Goal: Task Accomplishment & Management: Manage account settings

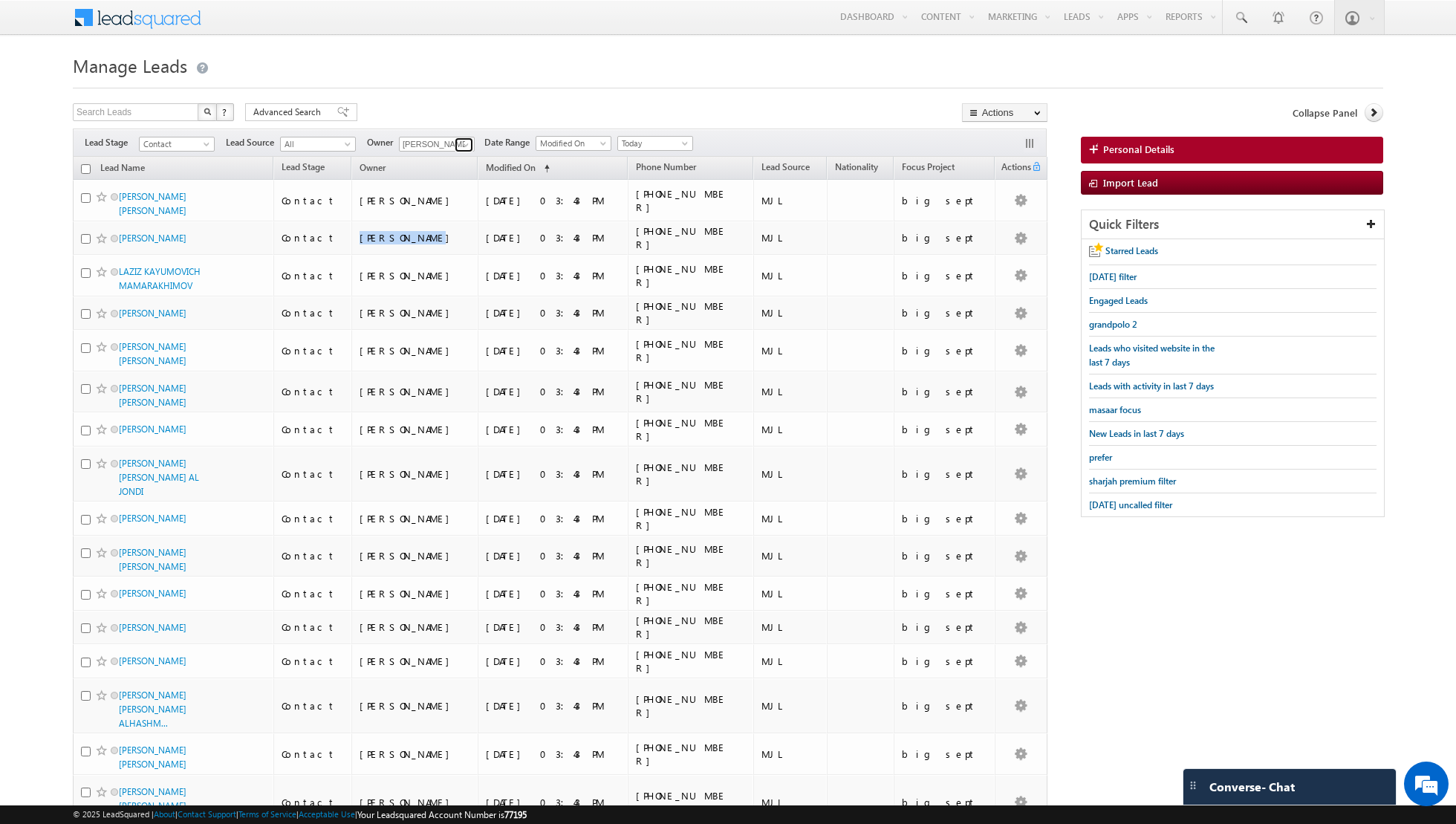
click at [455, 139] on link at bounding box center [463, 145] width 18 height 14
click at [430, 280] on link "[PERSON_NAME] [EMAIL_ADDRESS][PERSON_NAME][DOMAIN_NAME]" at bounding box center [473, 285] width 149 height 28
type input "[PERSON_NAME]"
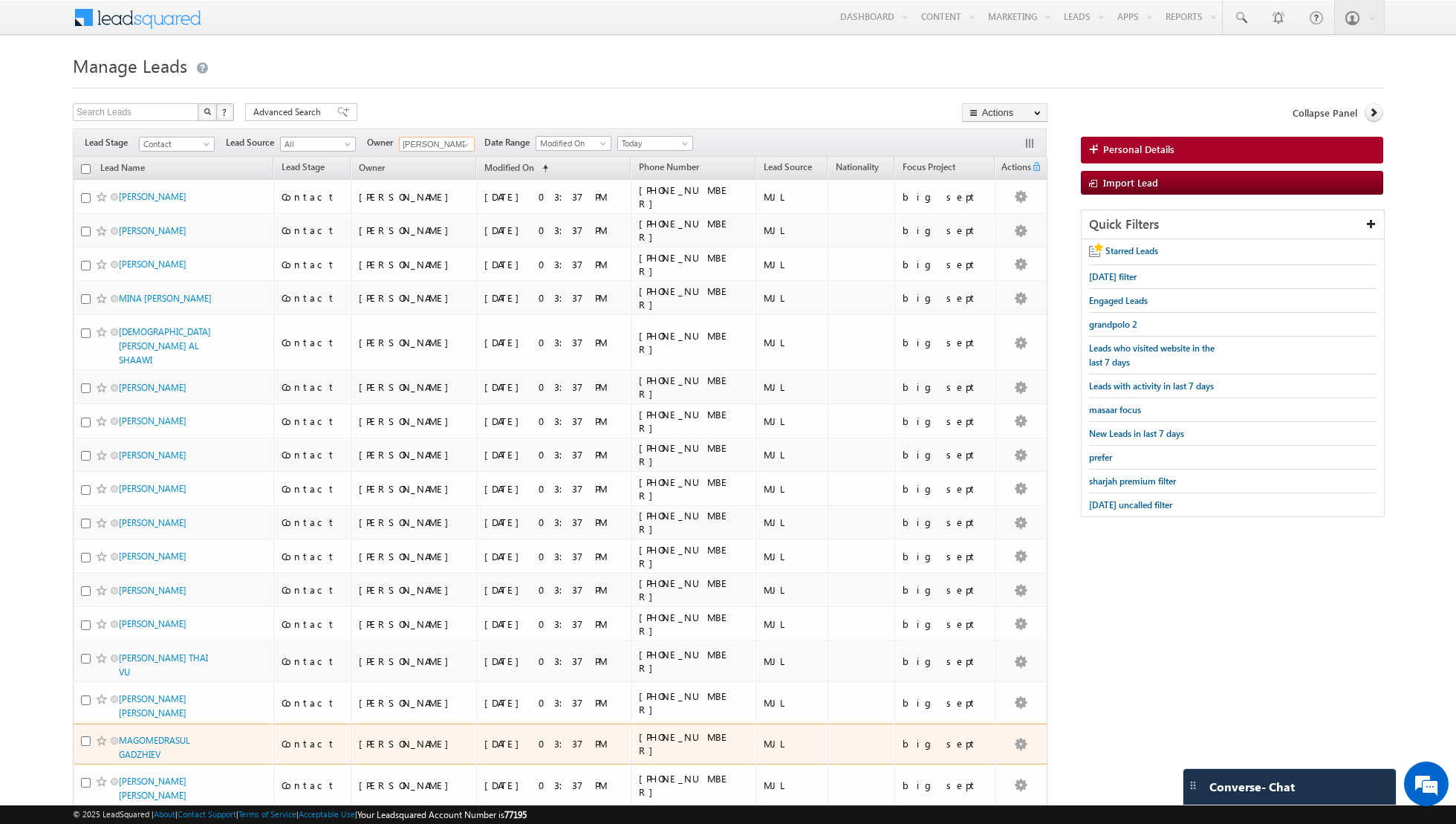
scroll to position [397, 0]
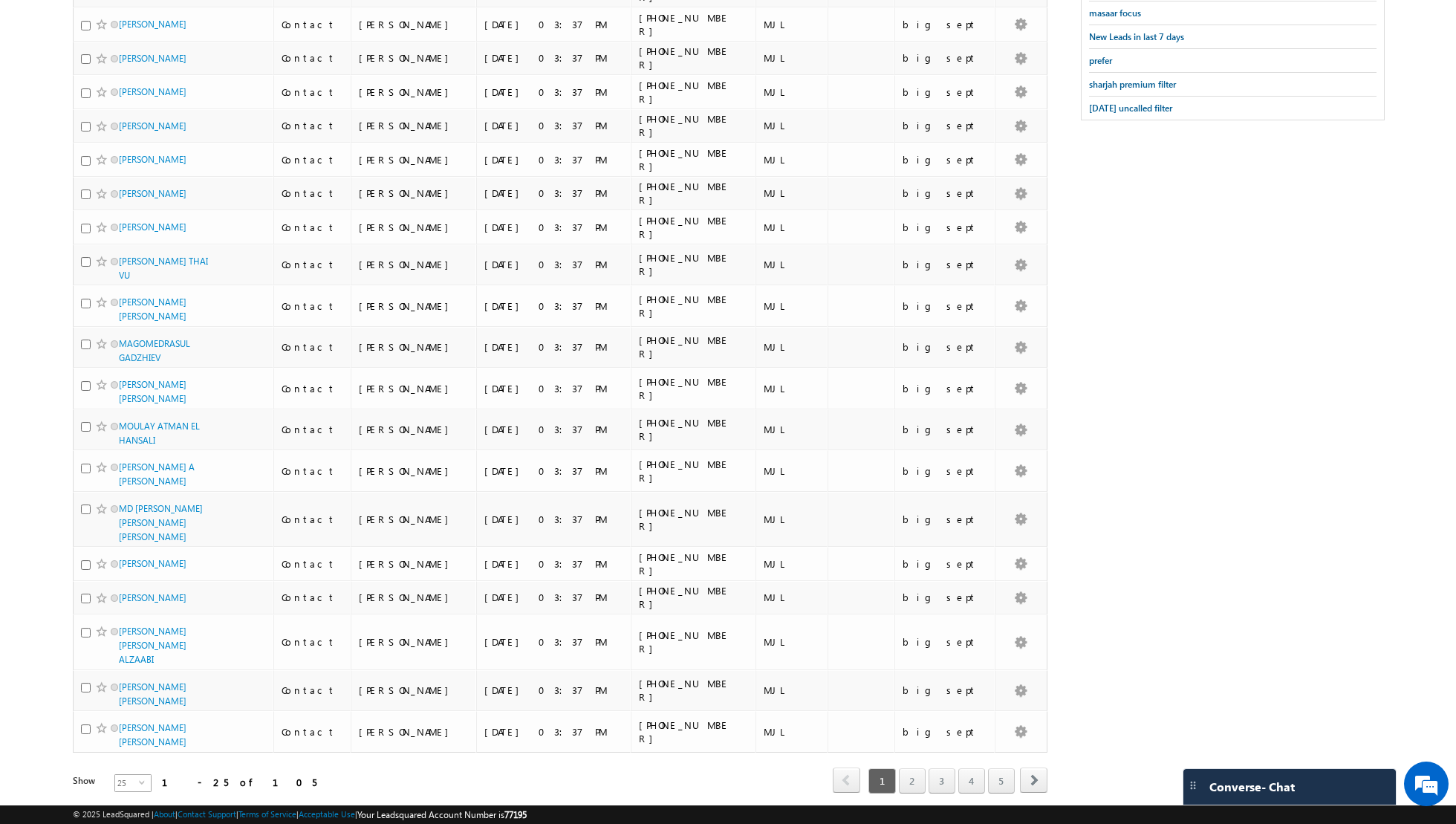
click at [139, 778] on span "select" at bounding box center [145, 781] width 12 height 6
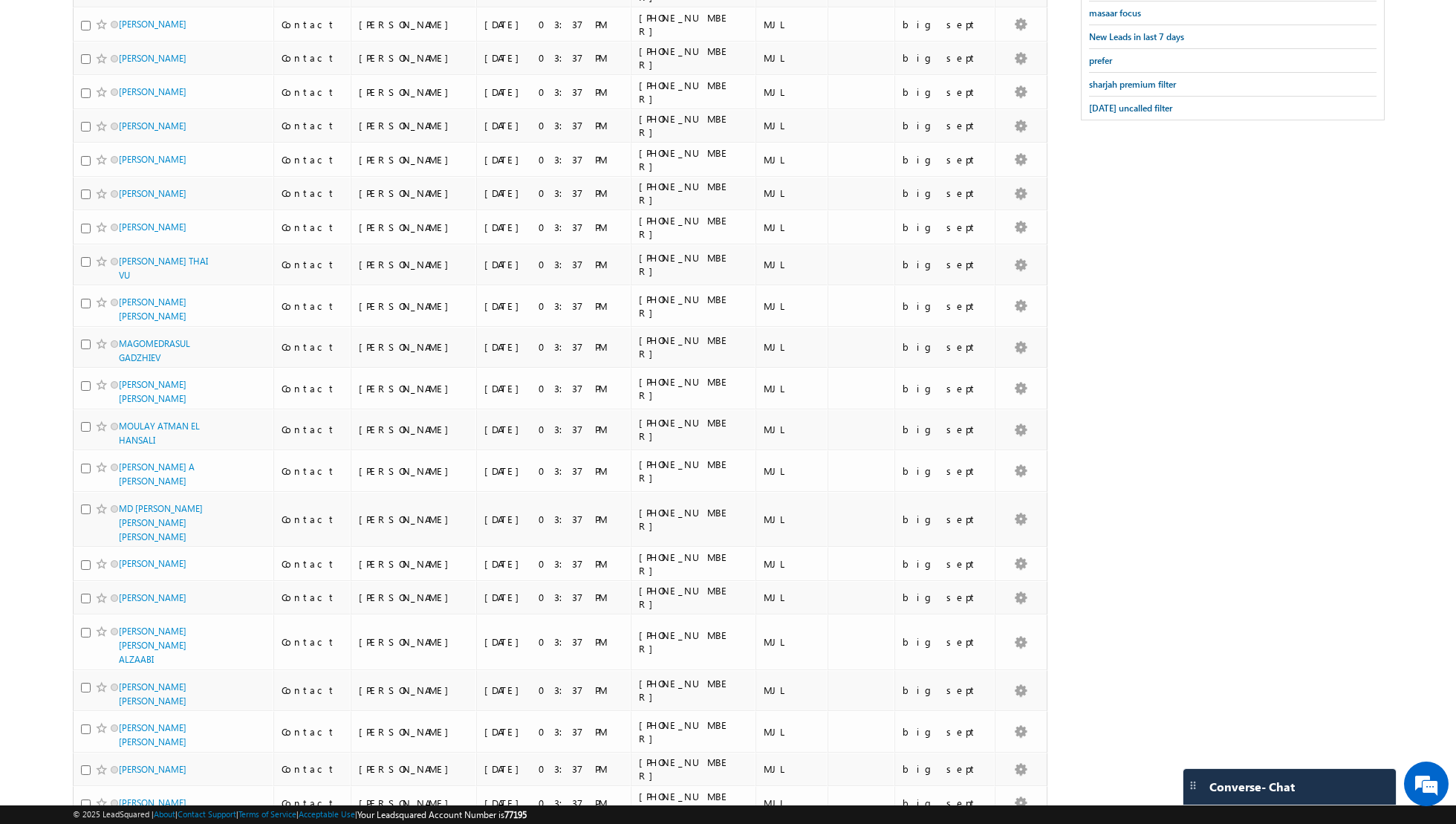
scroll to position [0, 0]
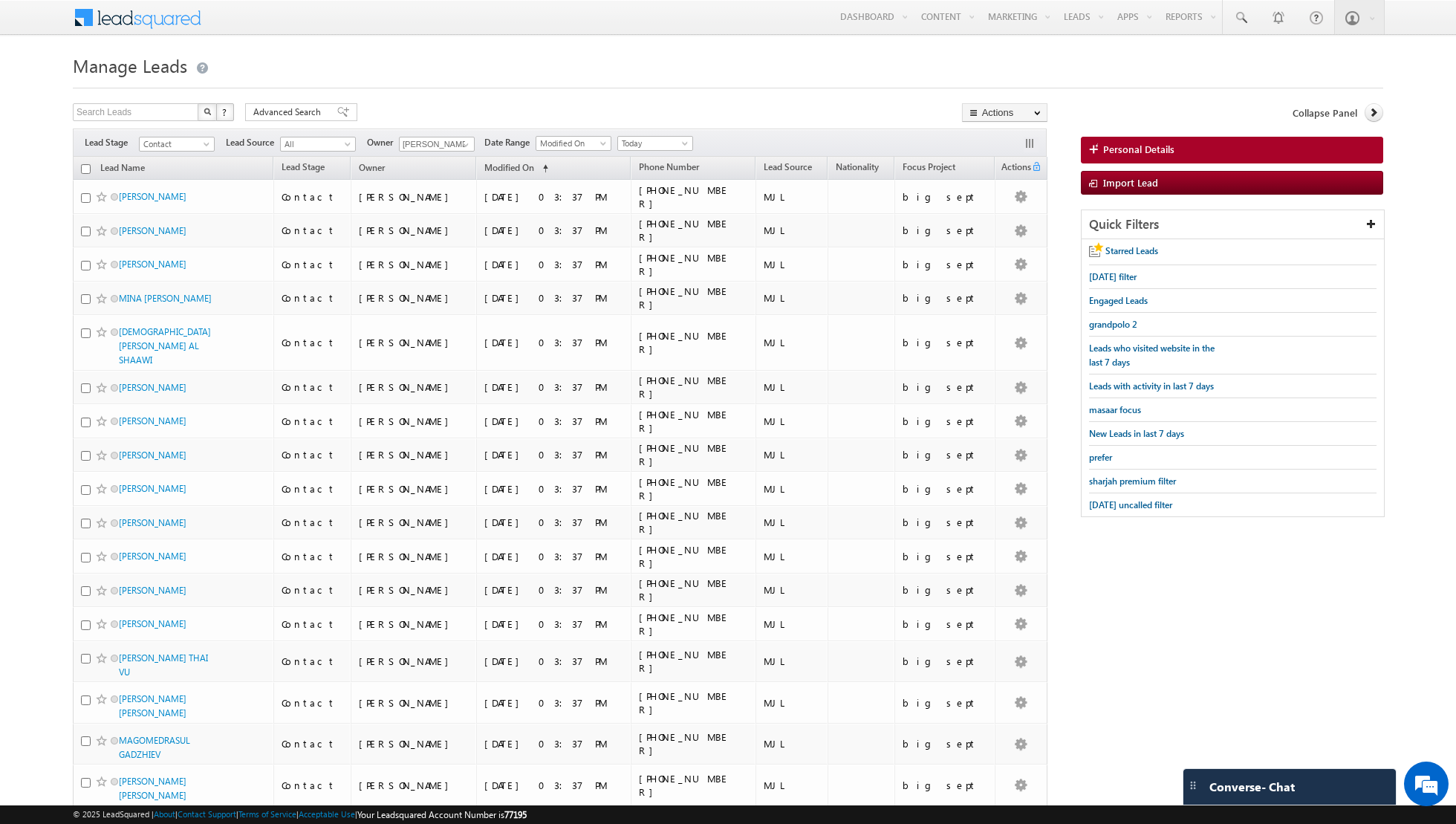
click at [88, 168] on input "checkbox" at bounding box center [86, 169] width 10 height 10
checkbox input "true"
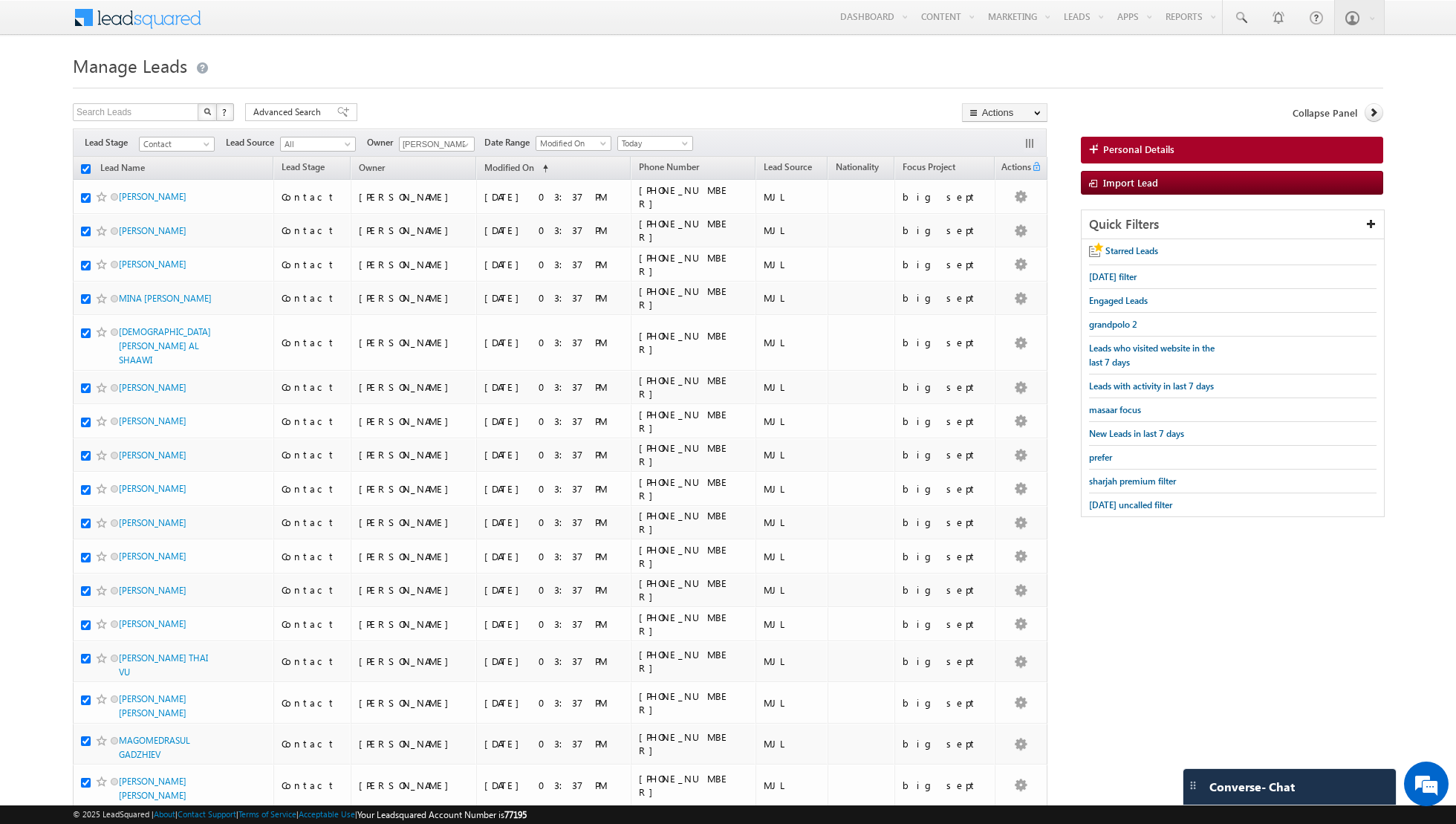
checkbox input "true"
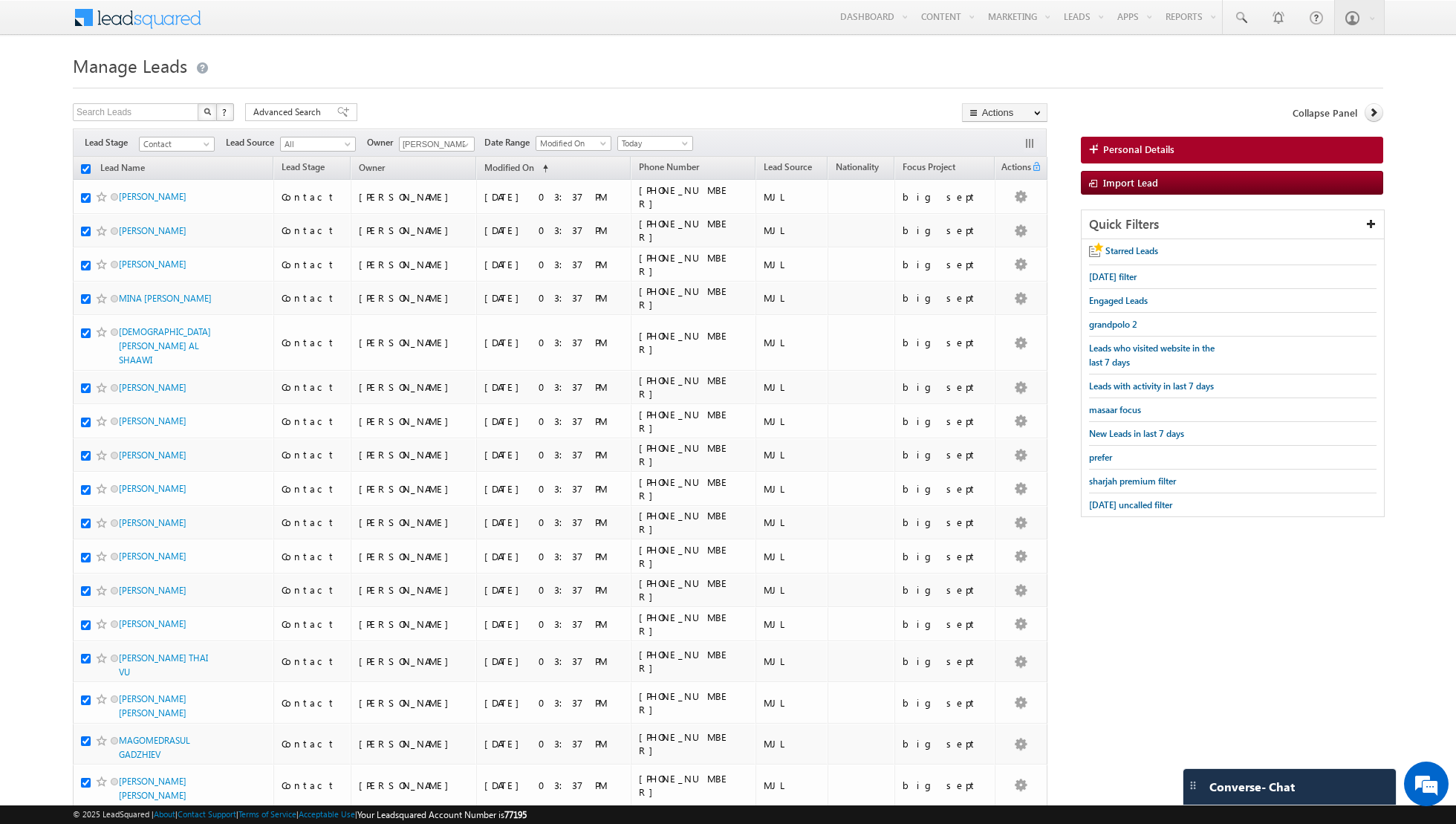
checkbox input "true"
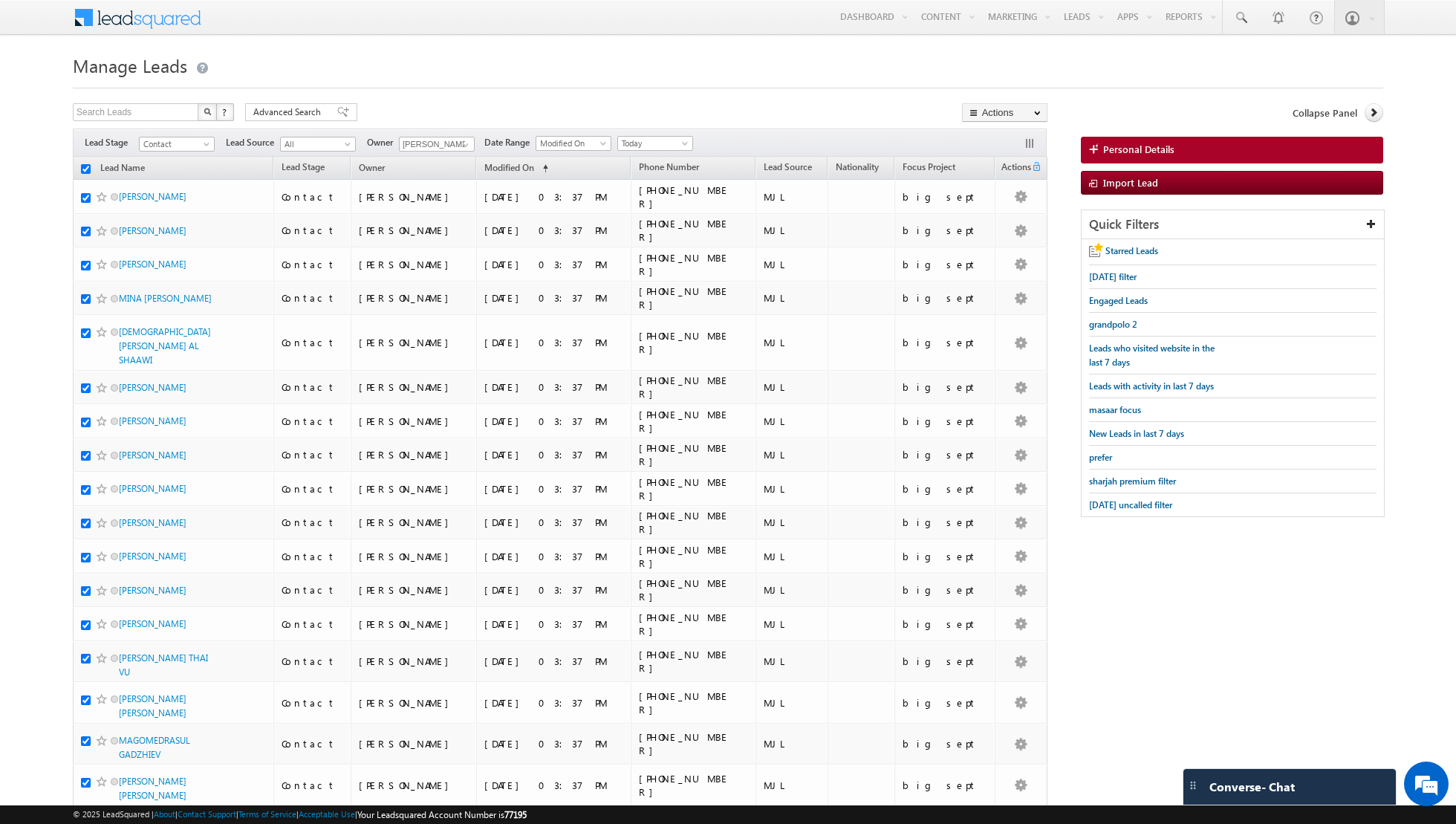
checkbox input "true"
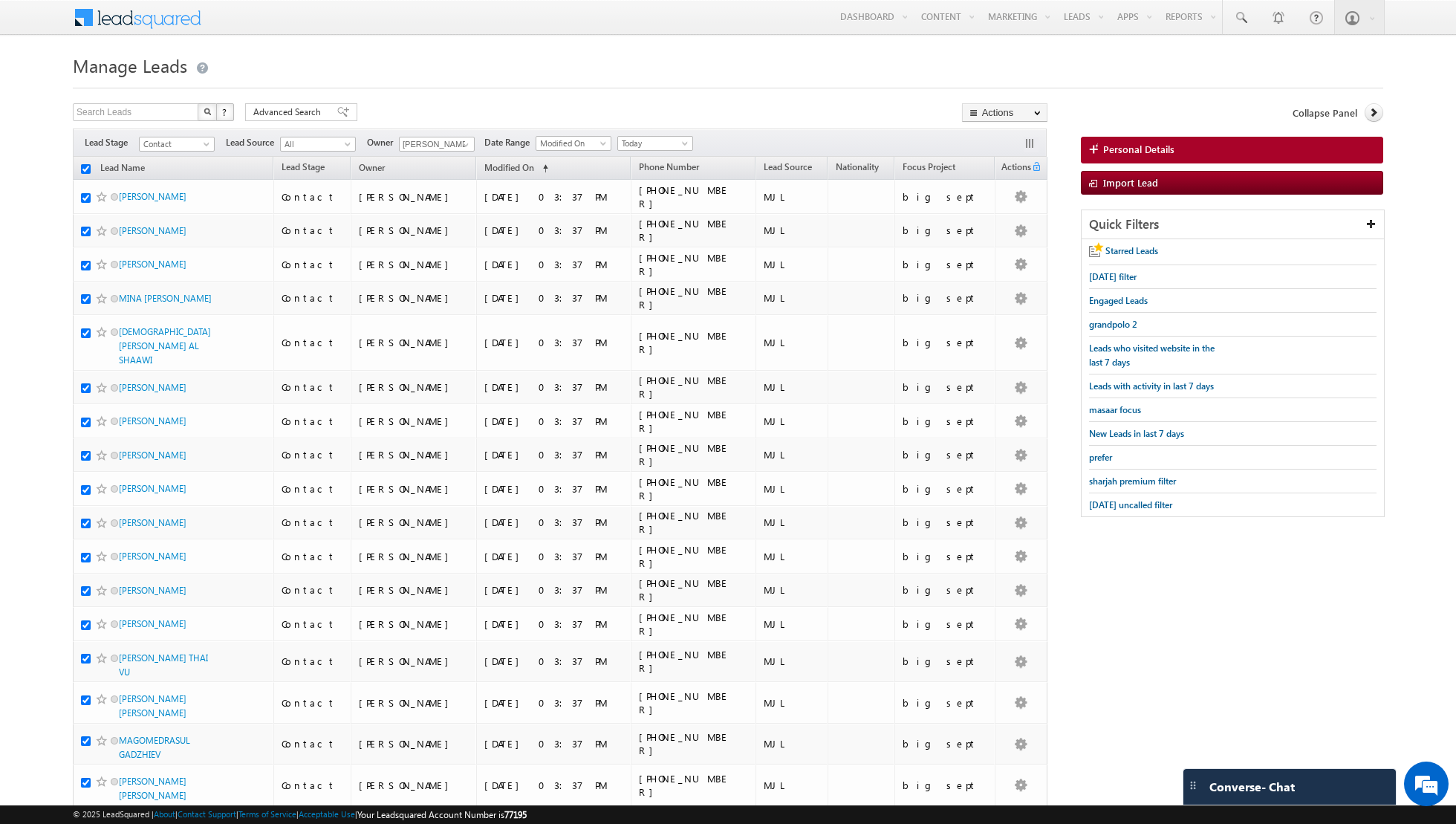
checkbox input "true"
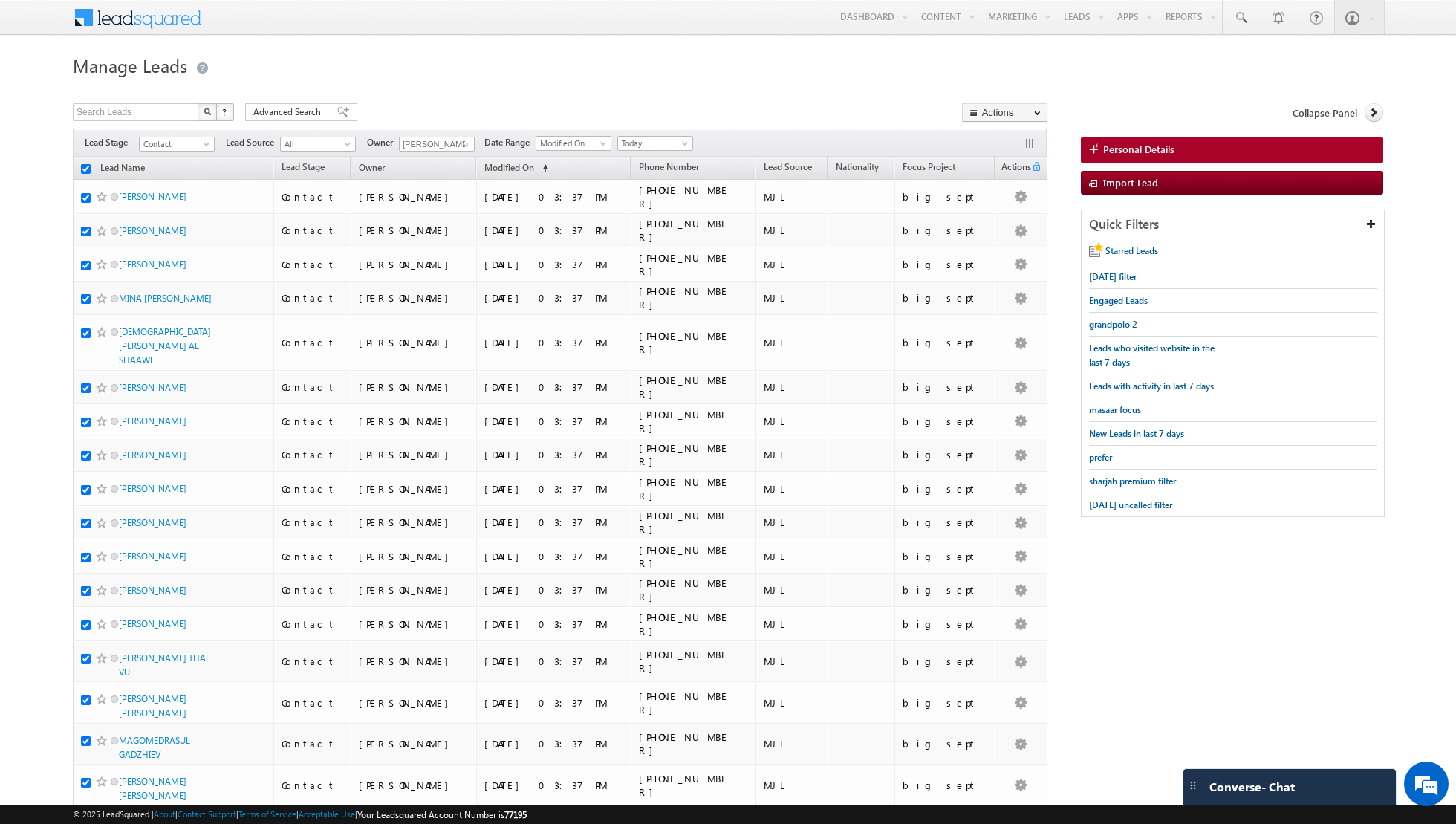
checkbox input "true"
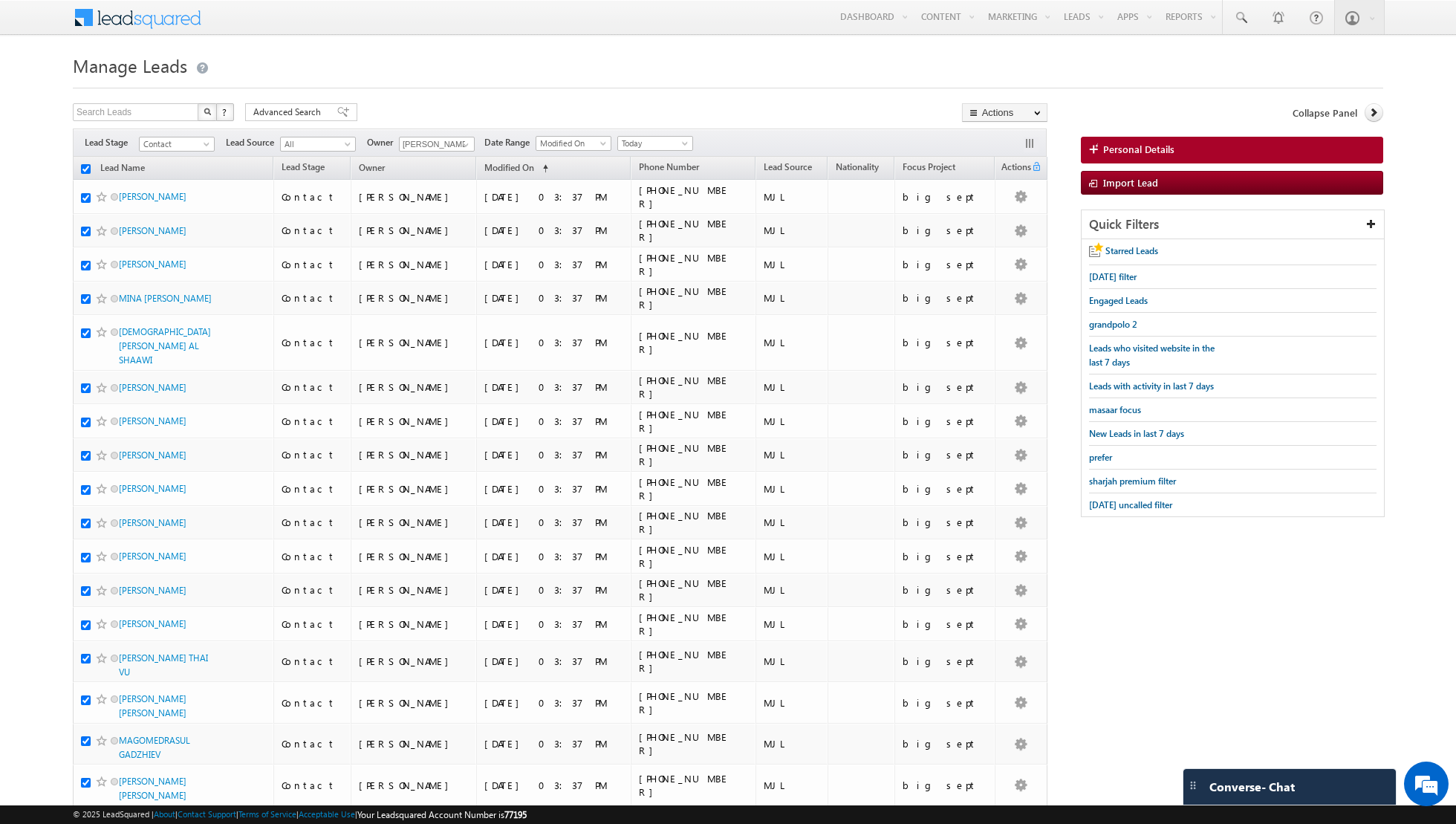
checkbox input "true"
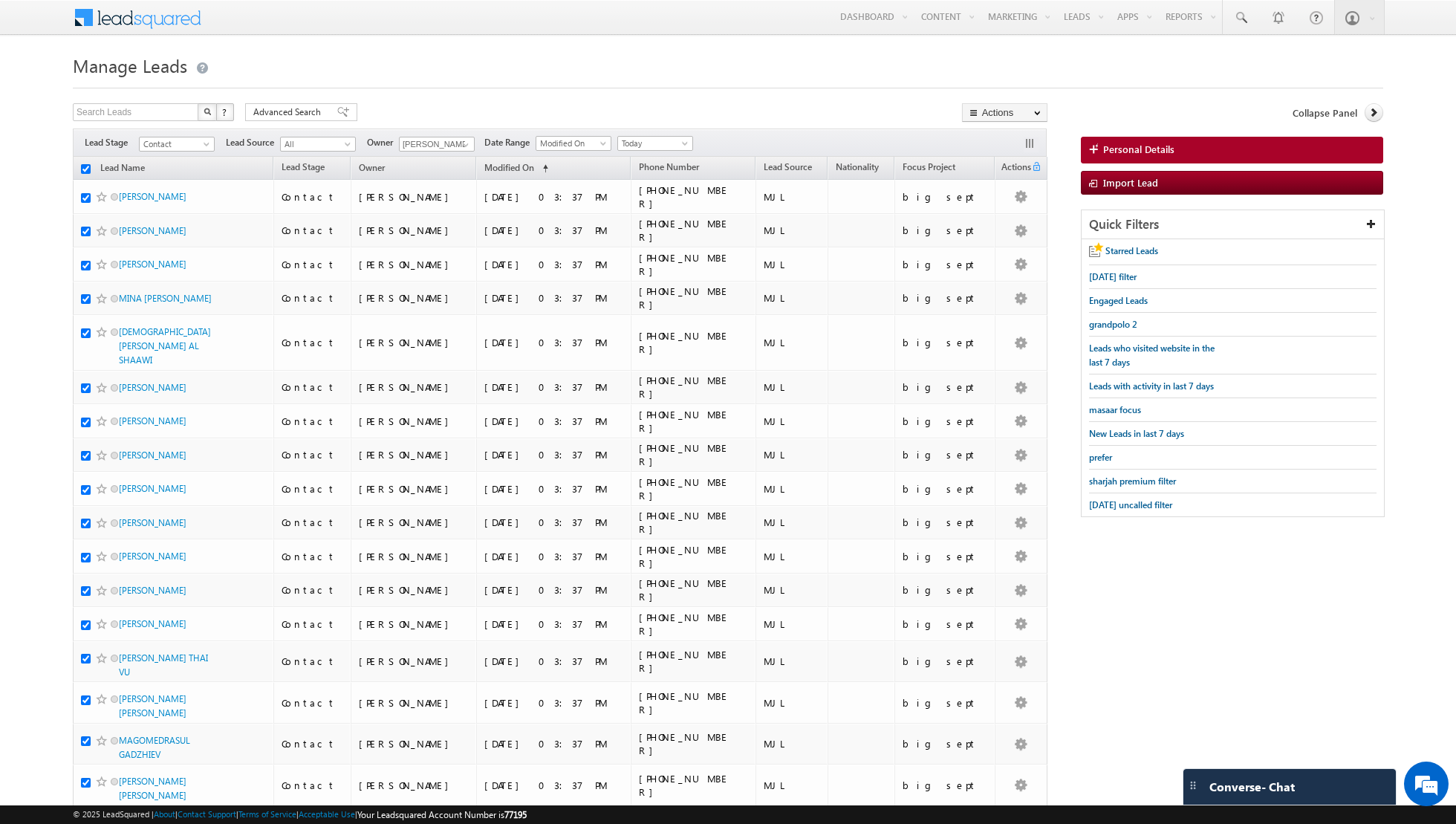
checkbox input "true"
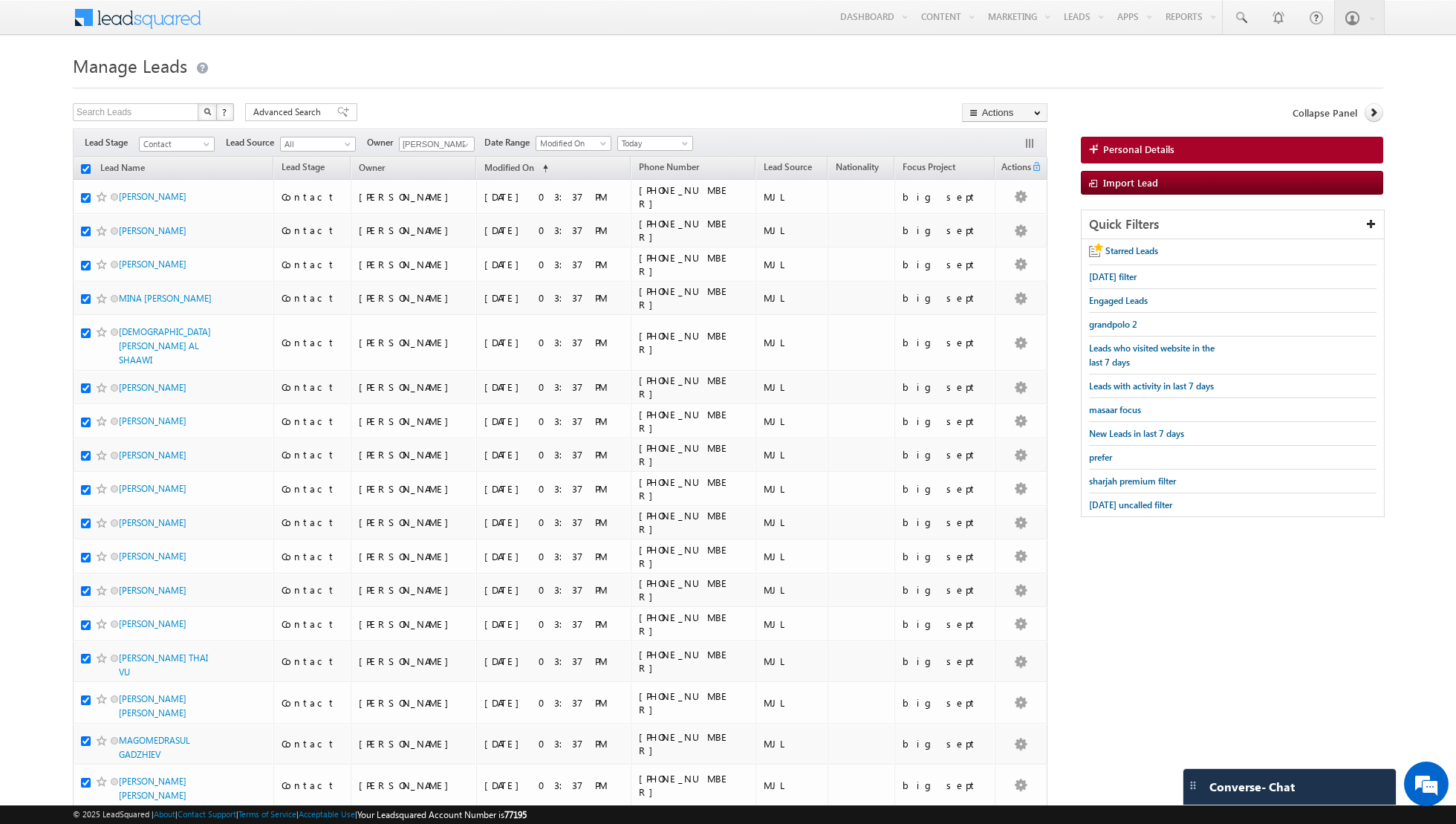
checkbox input "true"
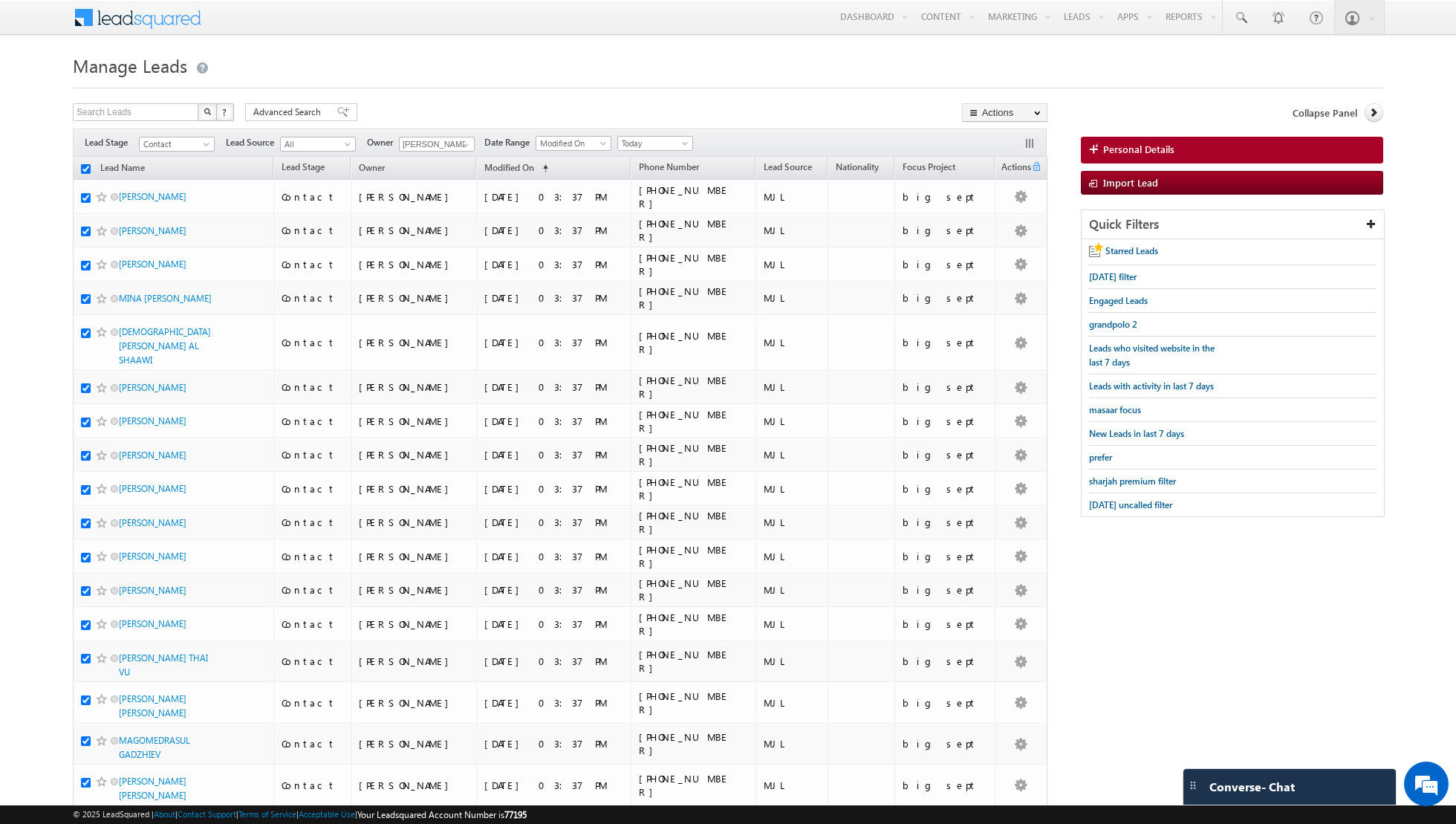
checkbox input "true"
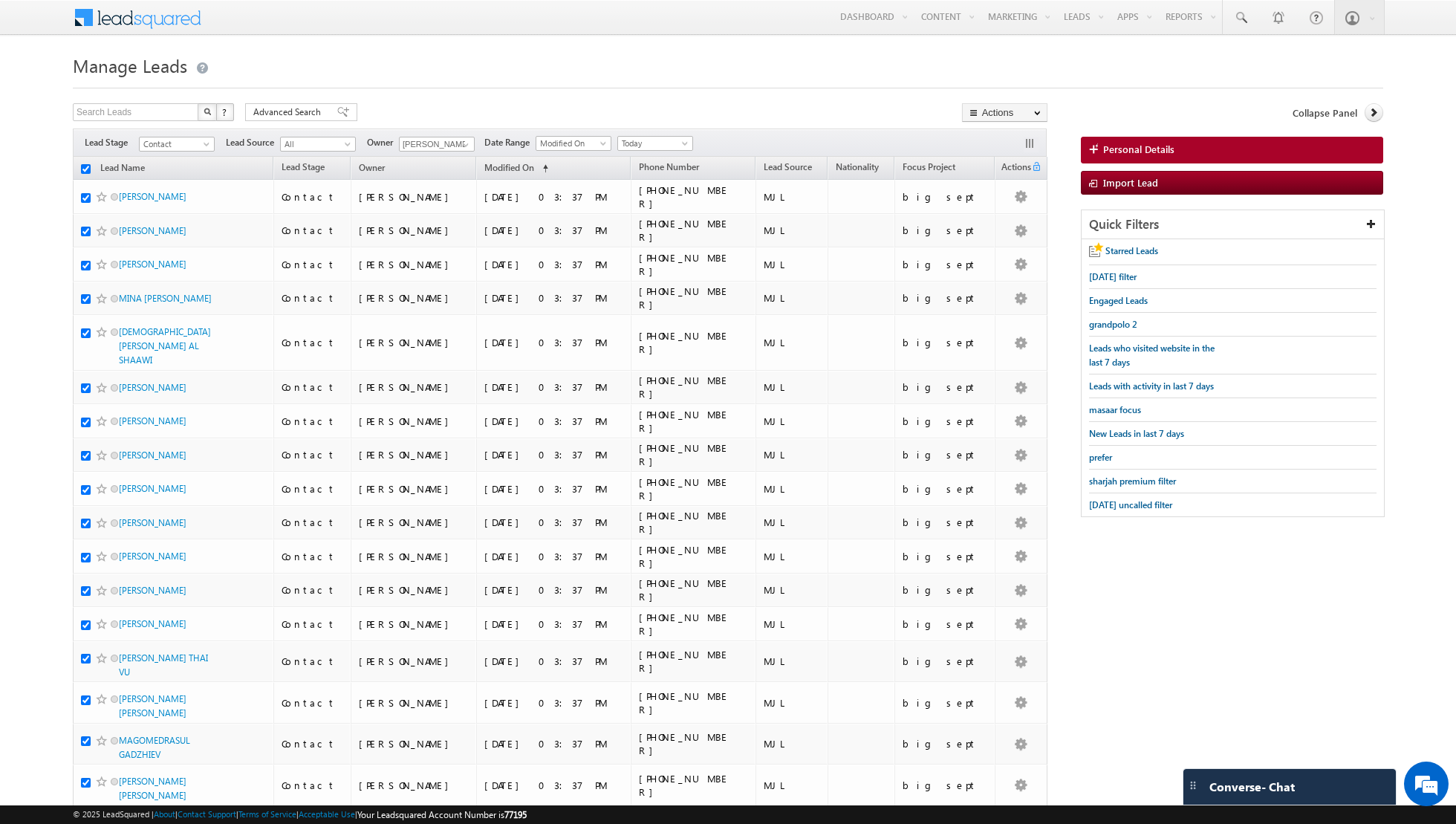
checkbox input "true"
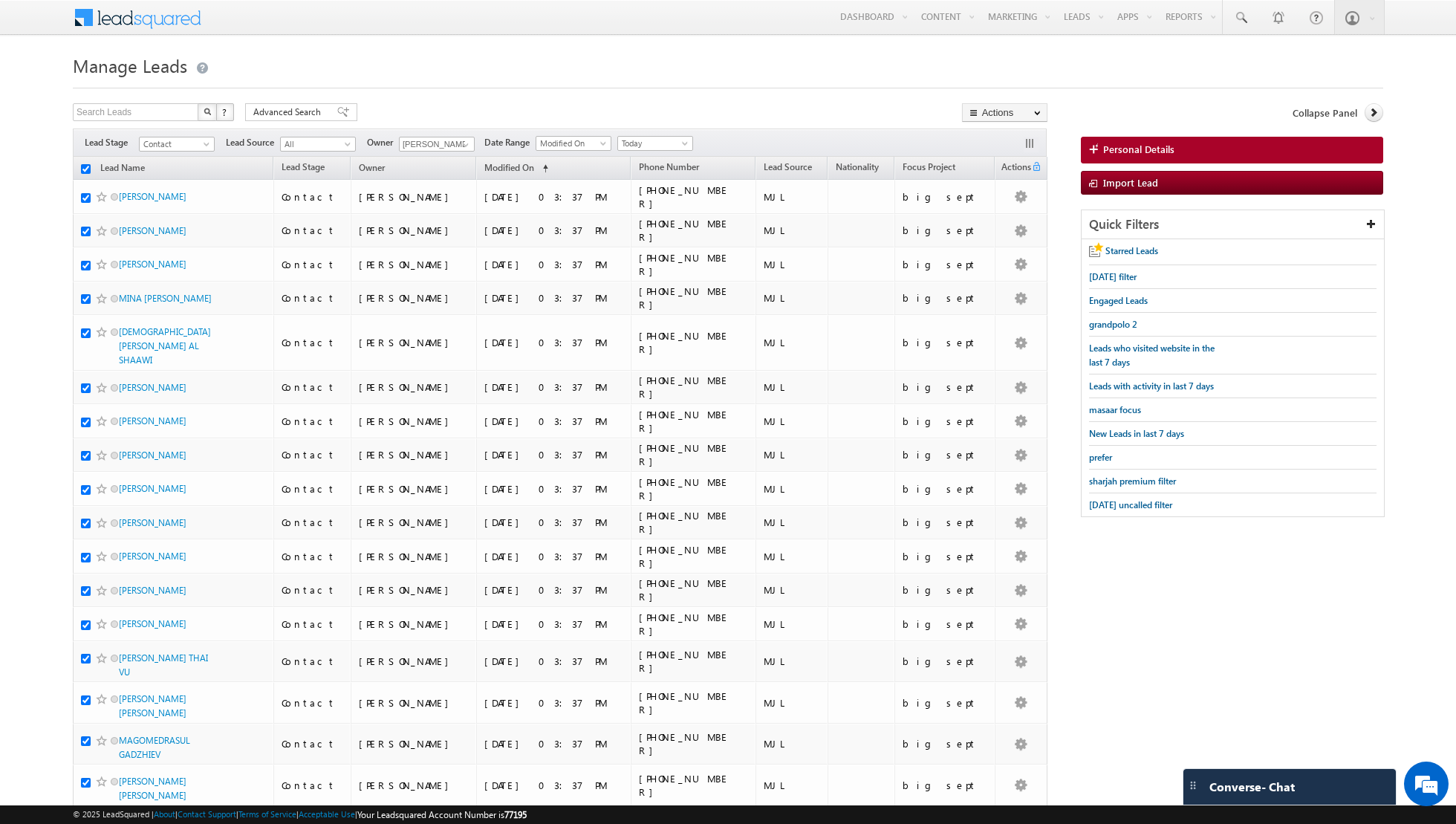
checkbox input "true"
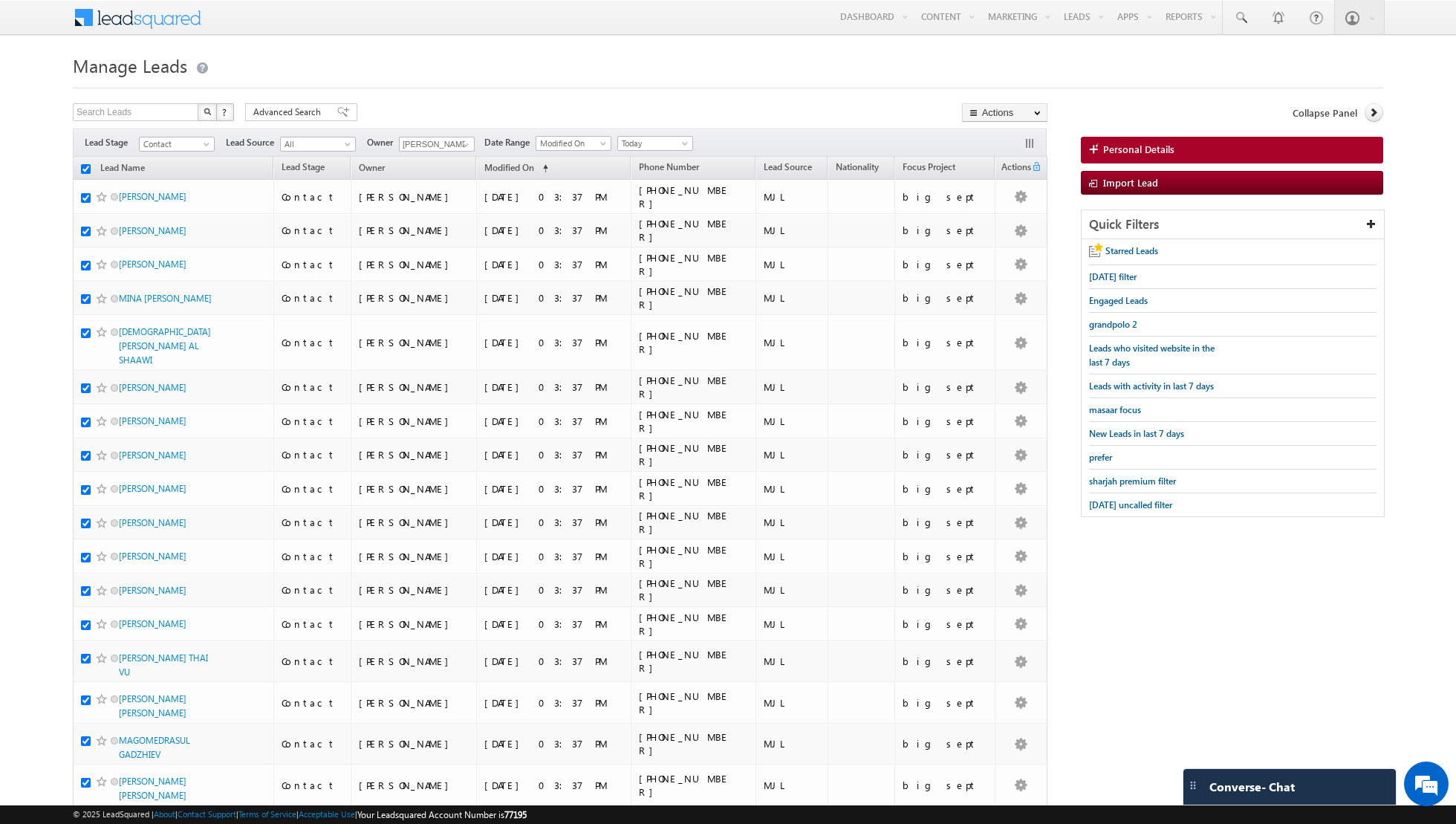
checkbox input "true"
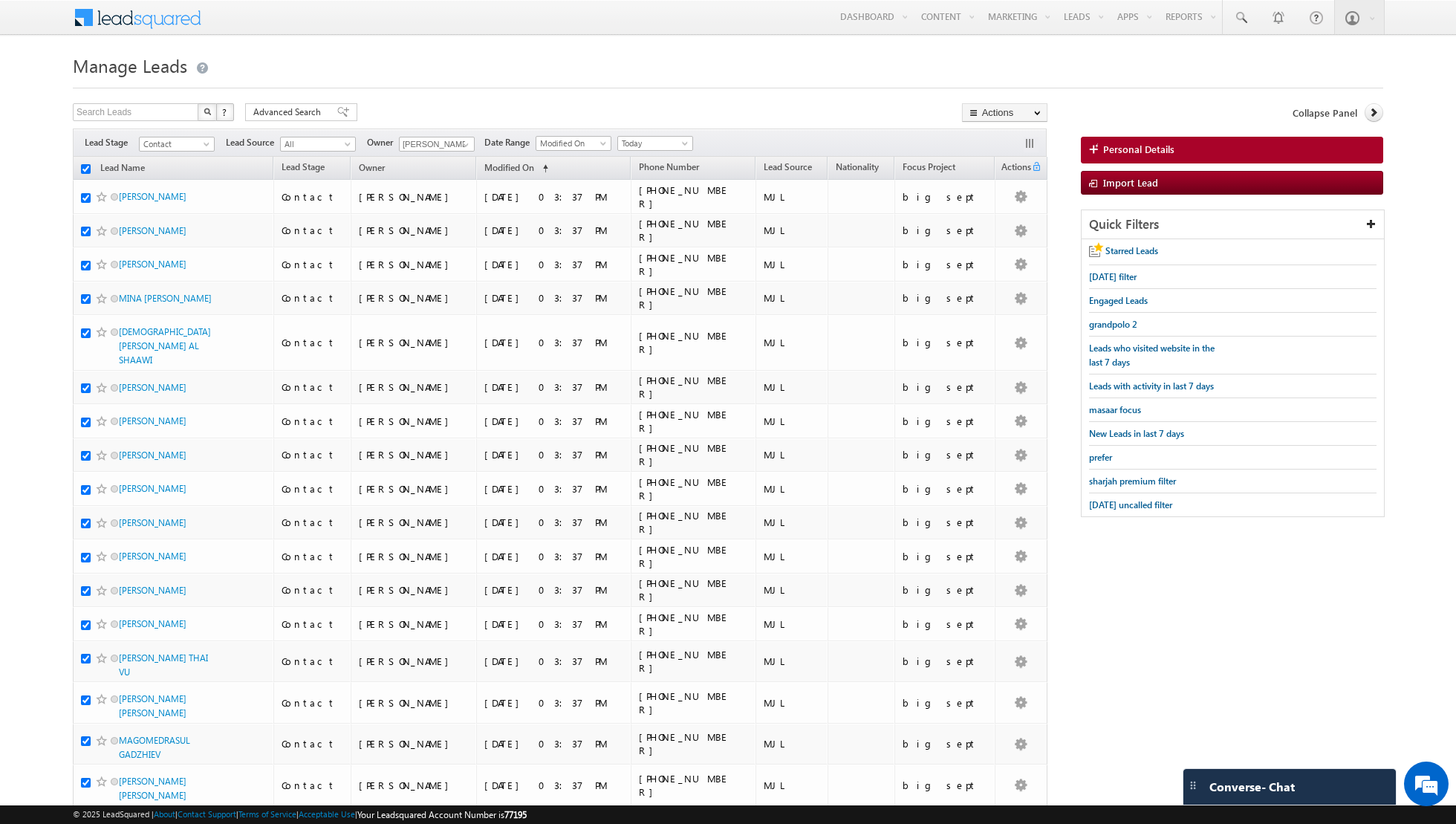
checkbox input "true"
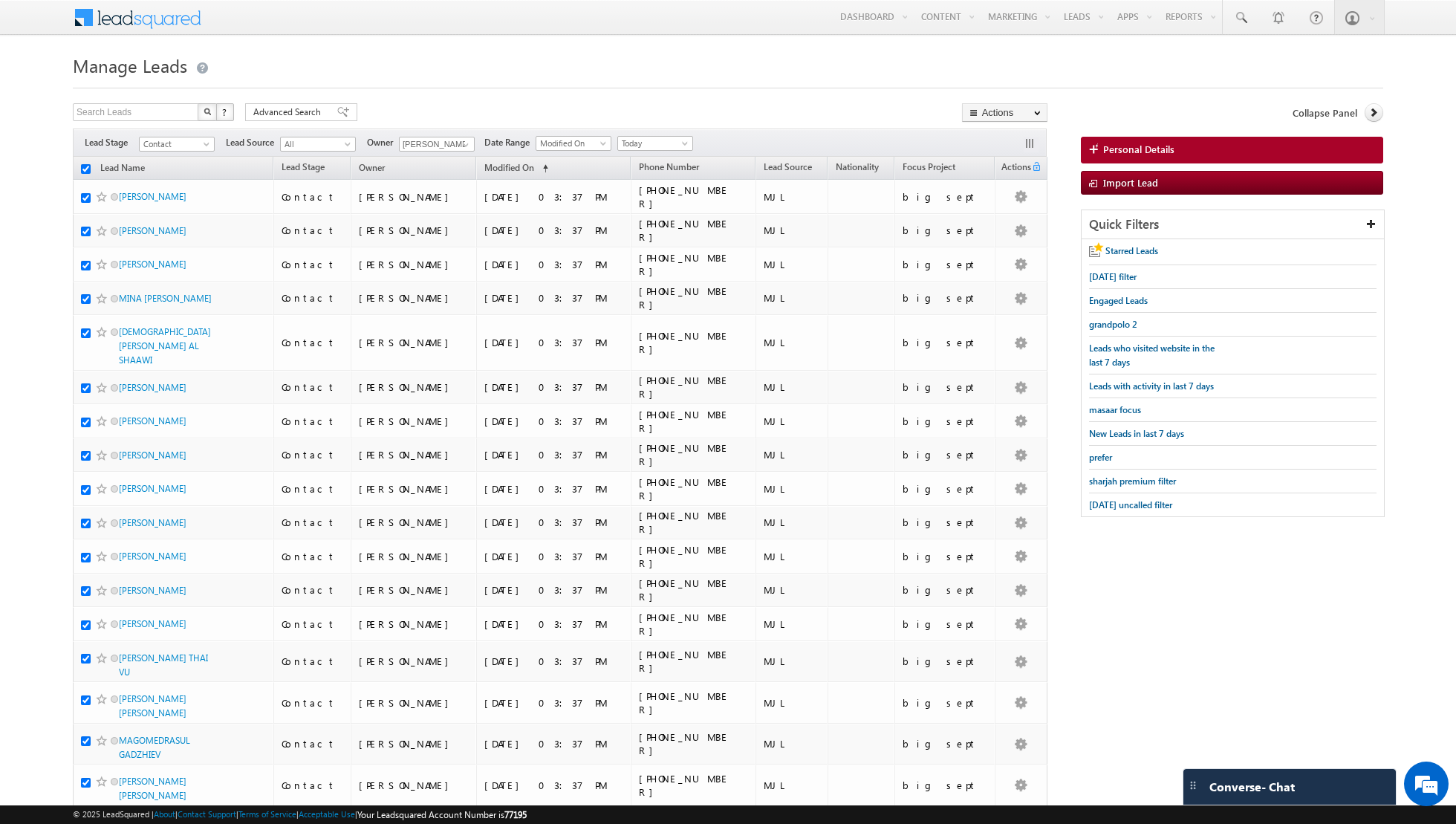
checkbox input "true"
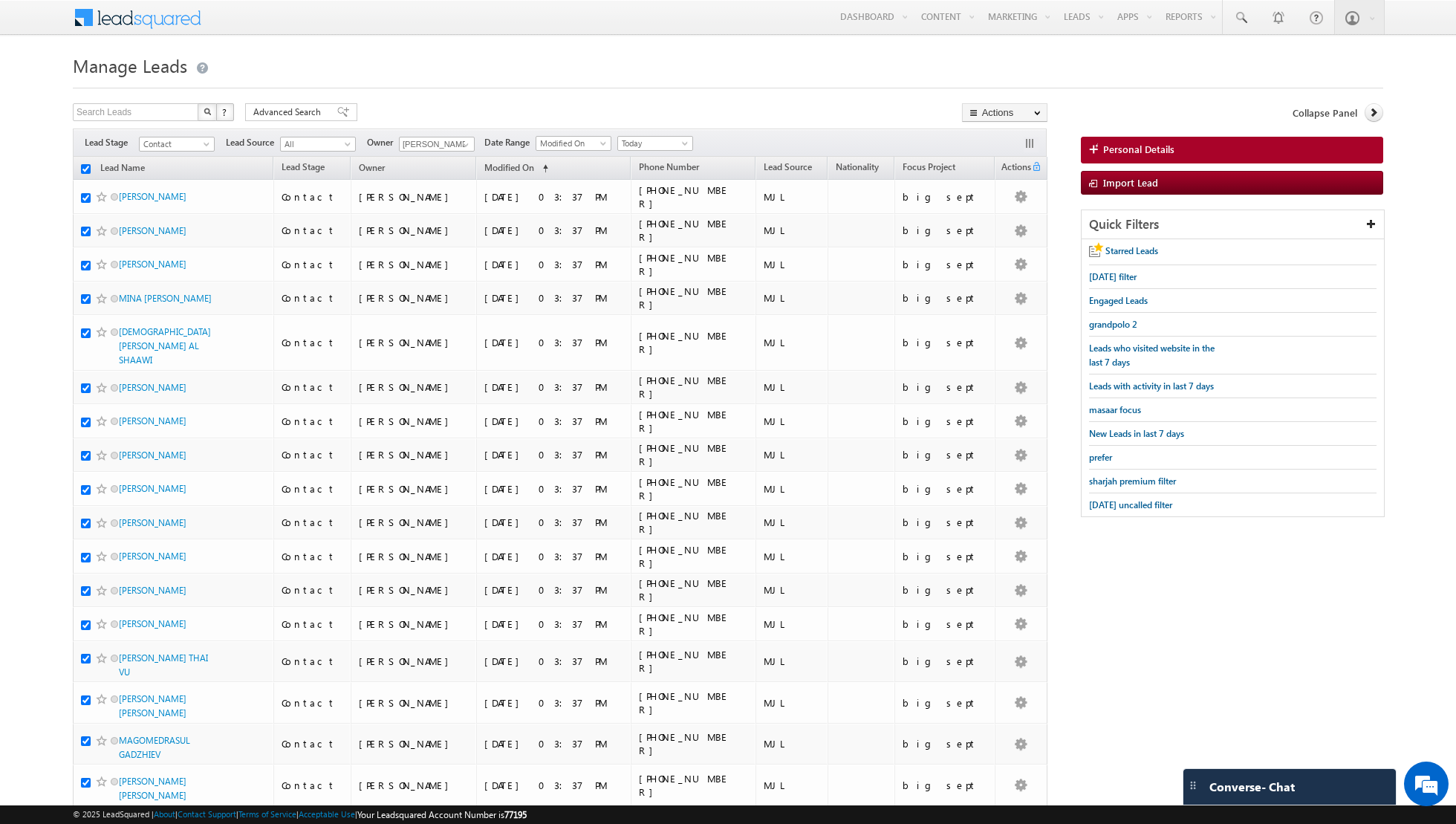
checkbox input "true"
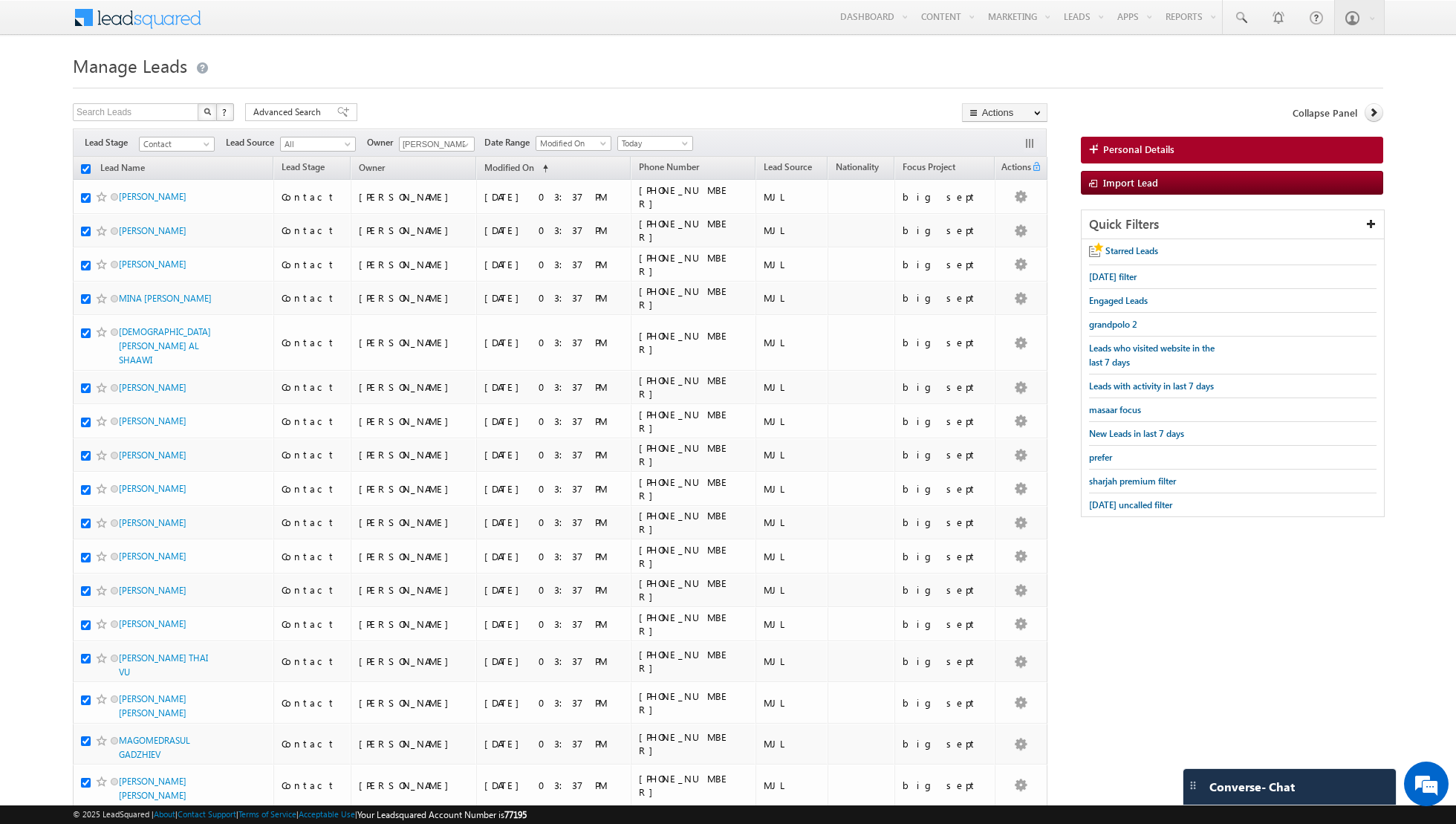
checkbox input "true"
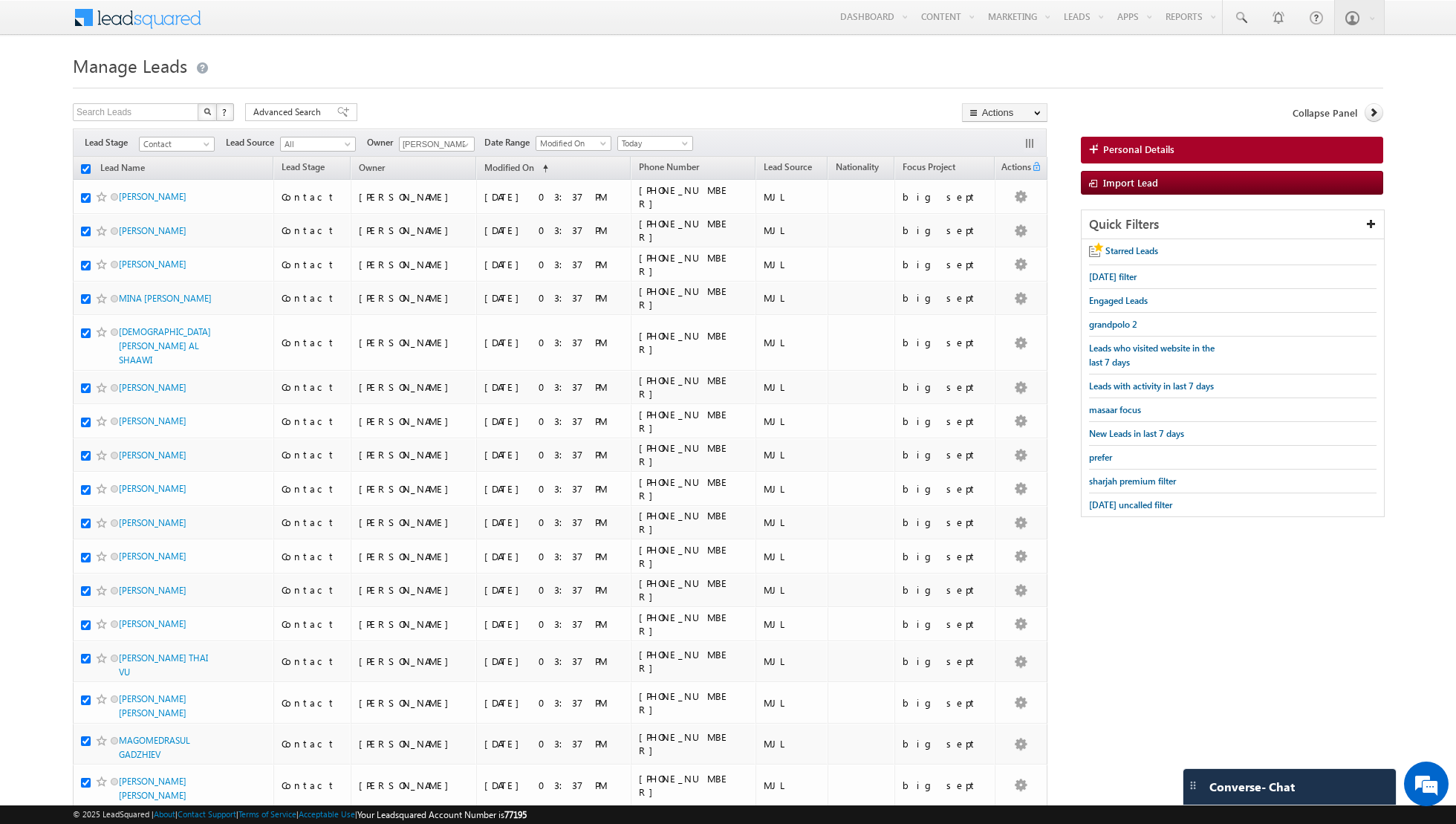
checkbox input "true"
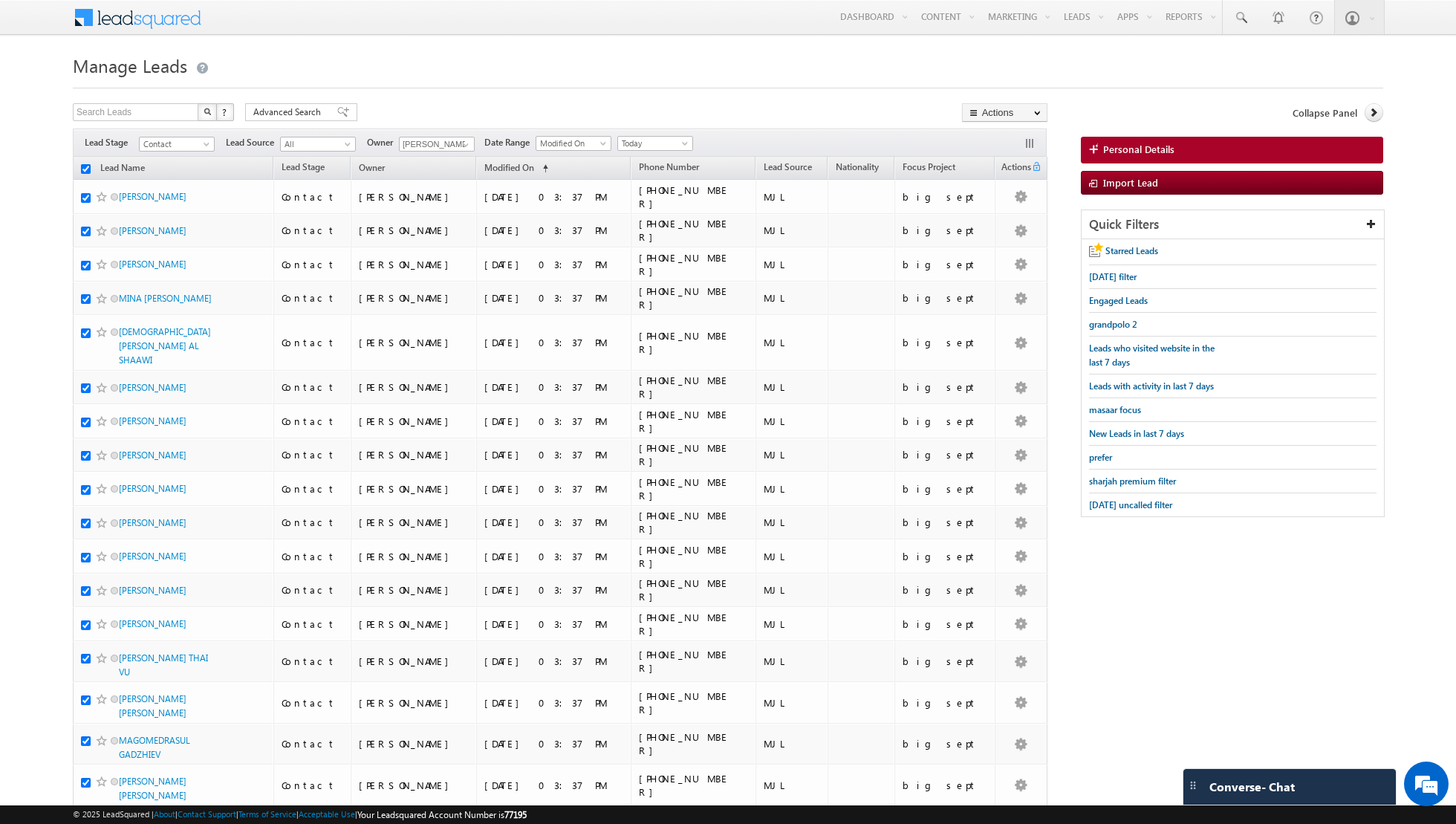
checkbox input "true"
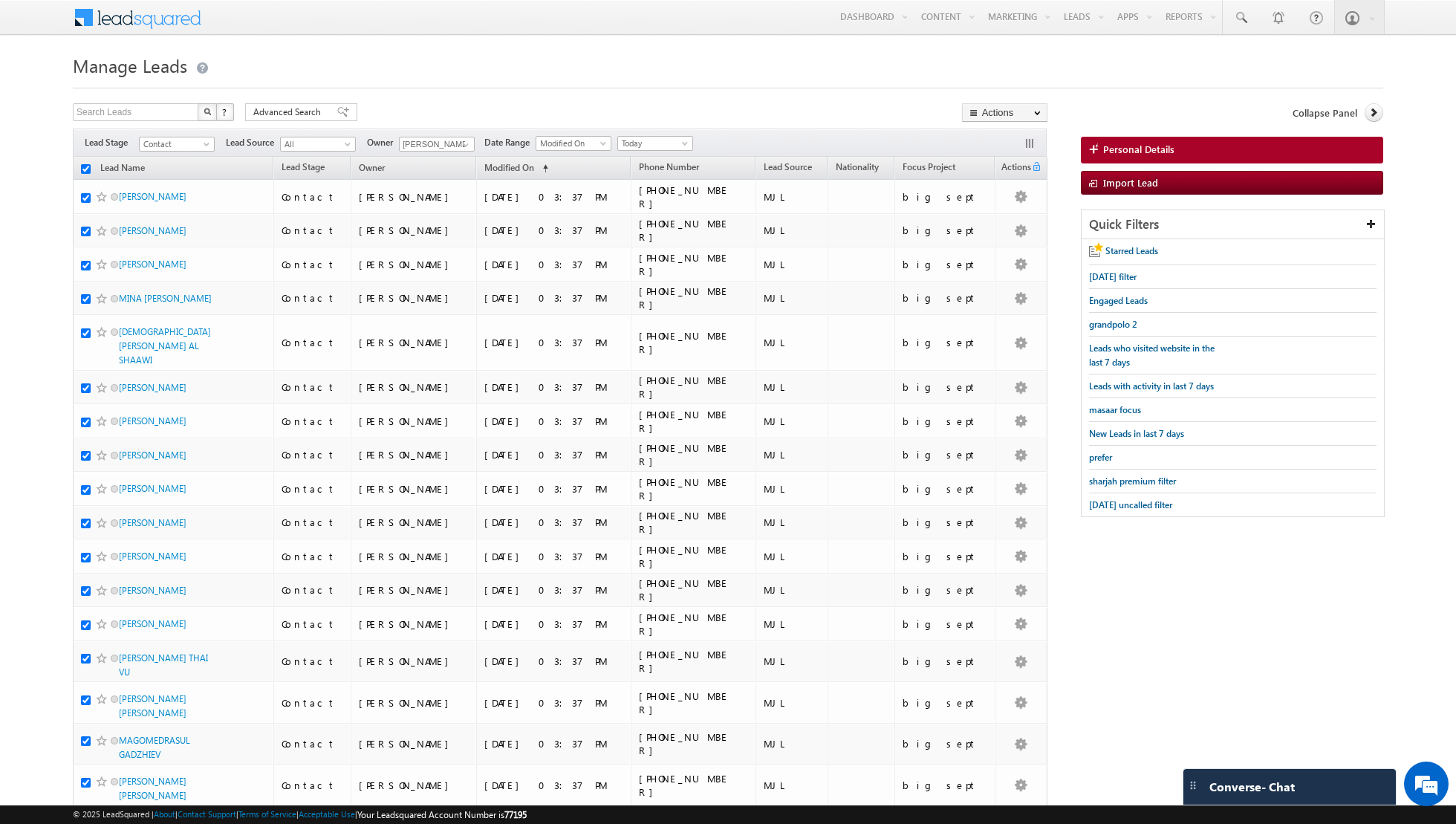
checkbox input "true"
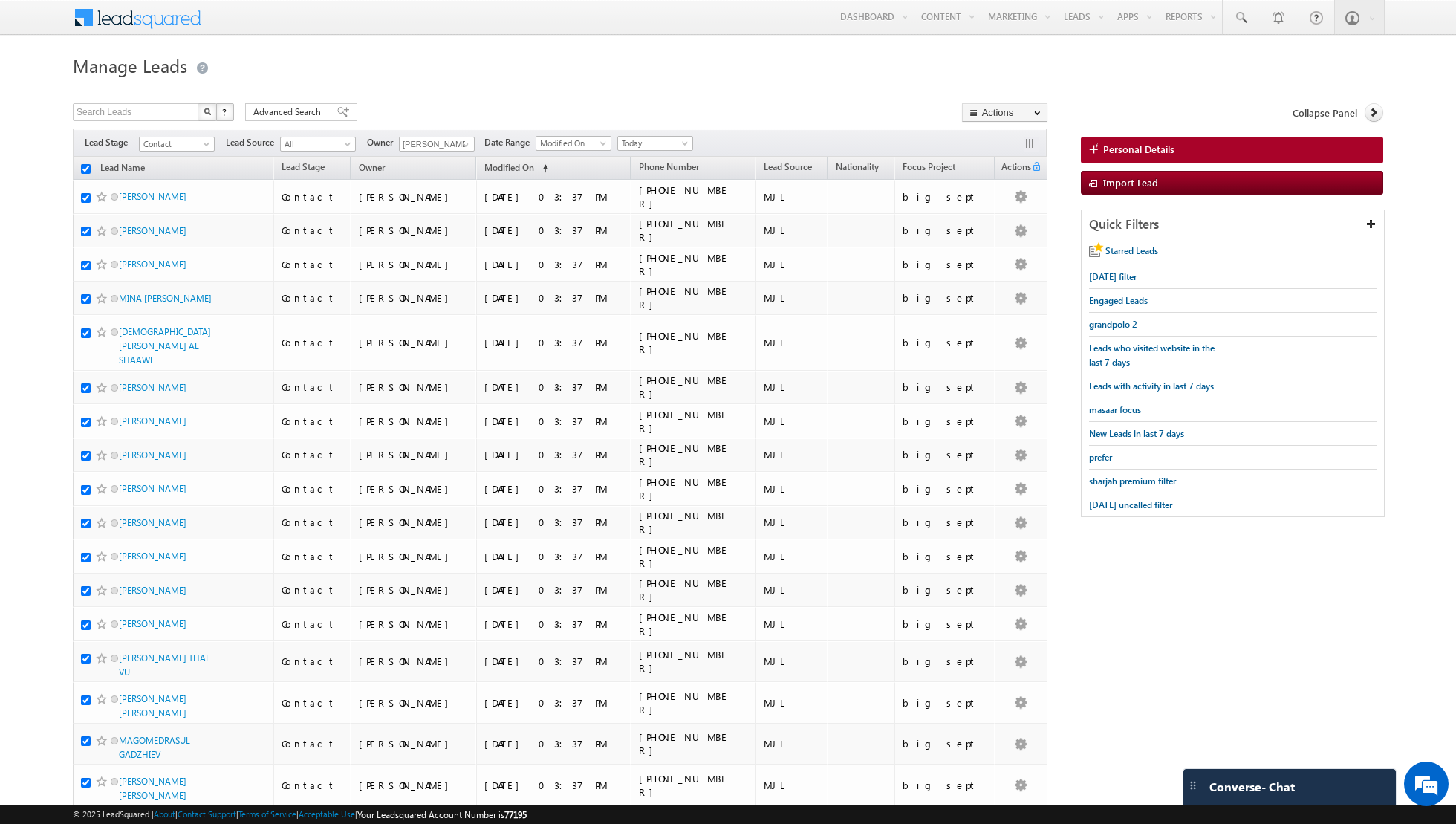
checkbox input "true"
click at [1008, 235] on link "Change Owner" at bounding box center [1004, 241] width 84 height 18
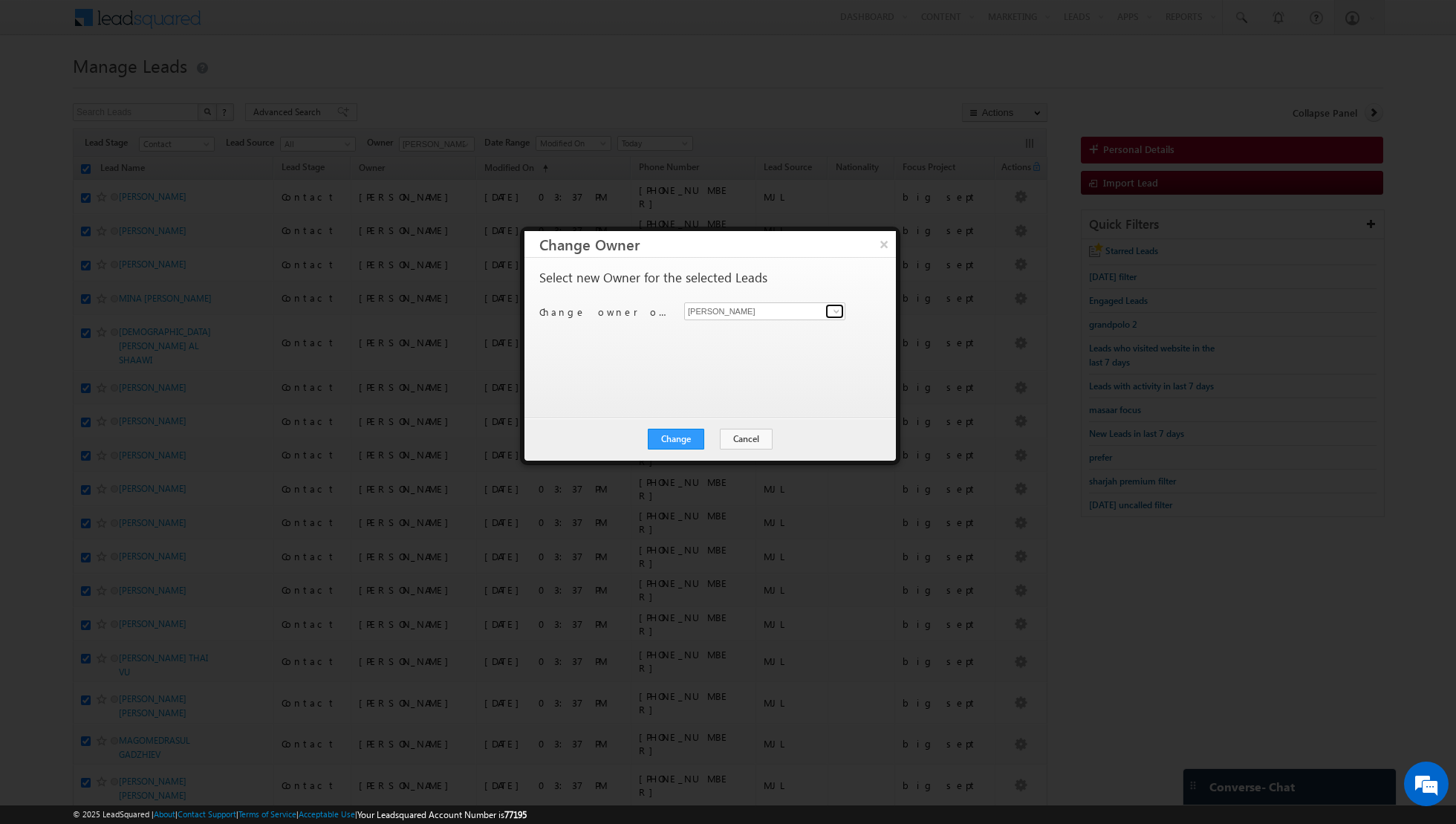
click at [839, 309] on span at bounding box center [836, 311] width 12 height 12
click at [730, 408] on link "[PERSON_NAME] [EMAIL_ADDRESS][PERSON_NAME][DOMAIN_NAME]" at bounding box center [765, 412] width 161 height 28
type input "[PERSON_NAME]"
click at [673, 444] on button "Change" at bounding box center [675, 439] width 56 height 21
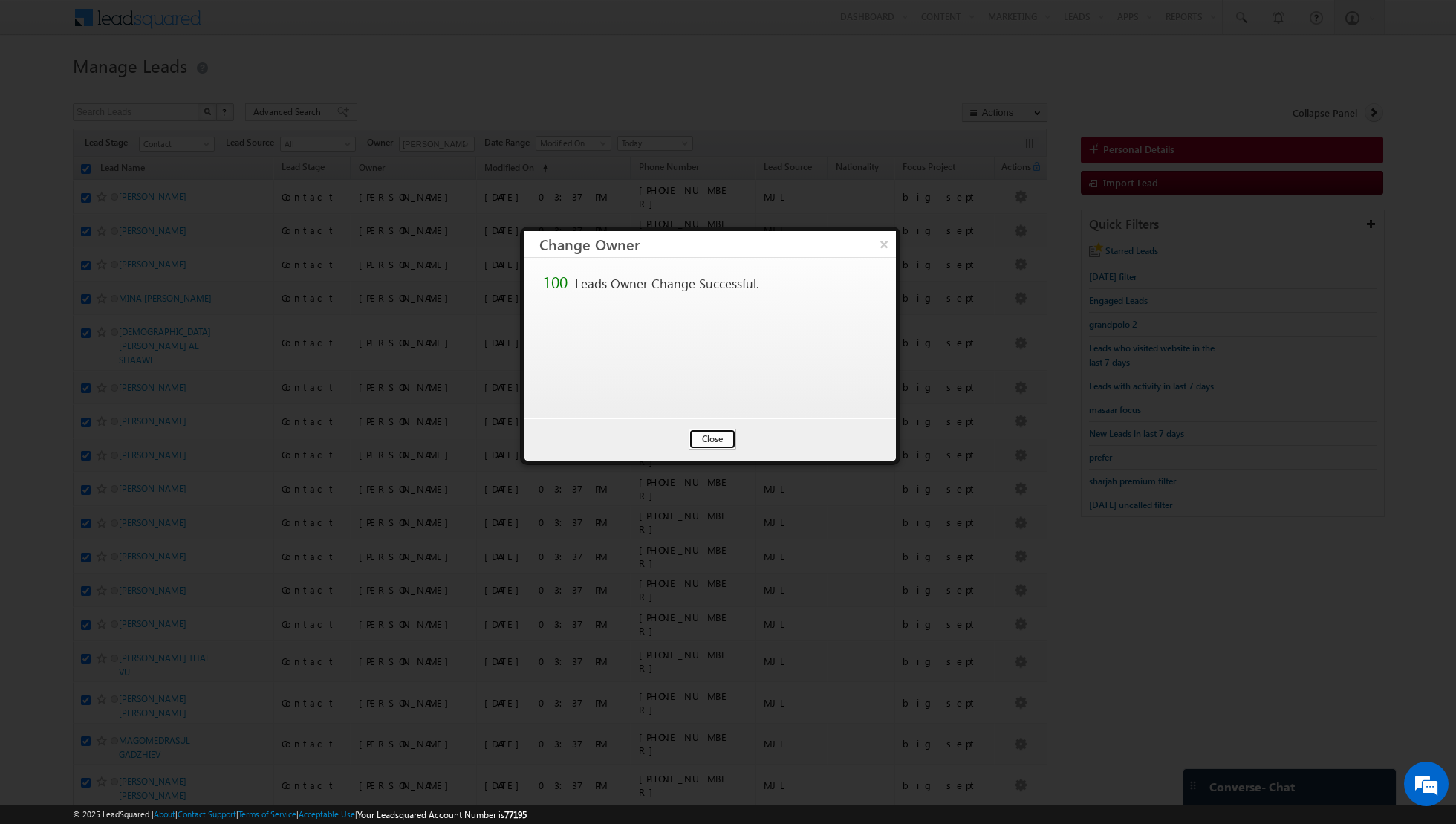
click at [716, 434] on button "Close" at bounding box center [712, 439] width 47 height 21
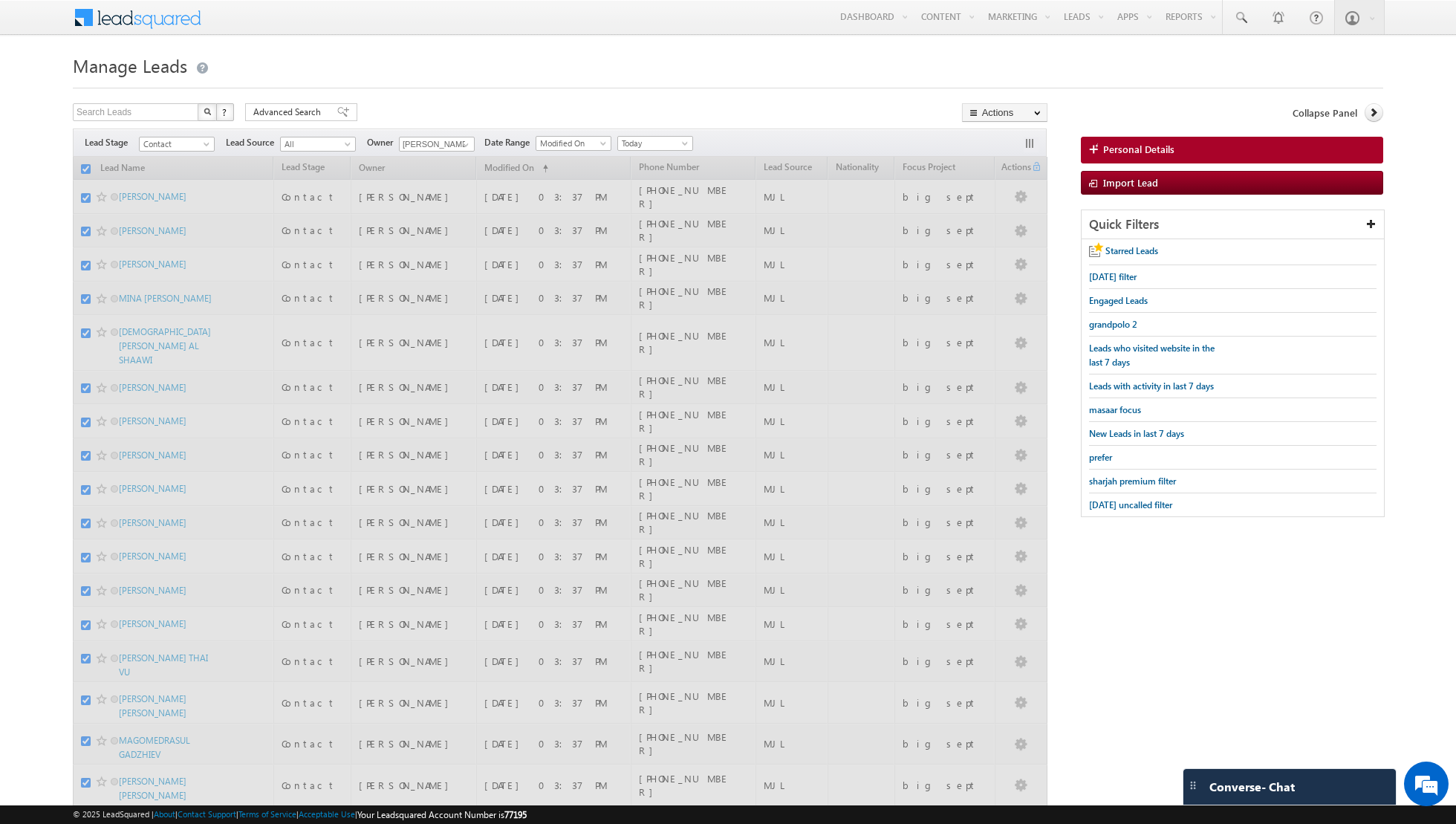
checkbox input "false"
